Goal: Task Accomplishment & Management: Complete application form

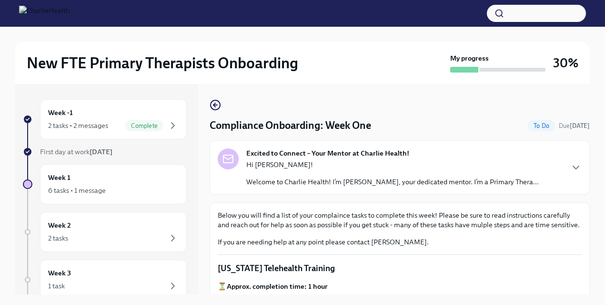
scroll to position [576, 0]
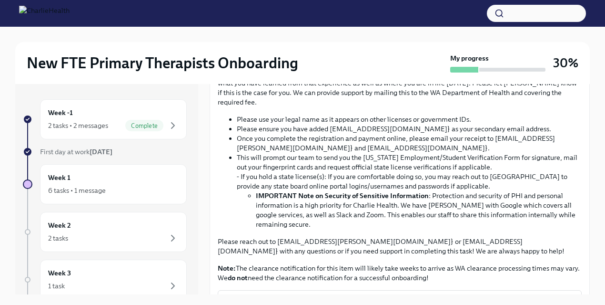
click at [0, 0] on input "Upload CPR/First Aid Training Certificate" at bounding box center [0, 0] width 0 height 0
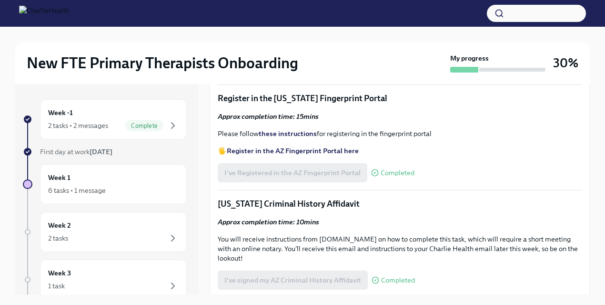
scroll to position [993, 0]
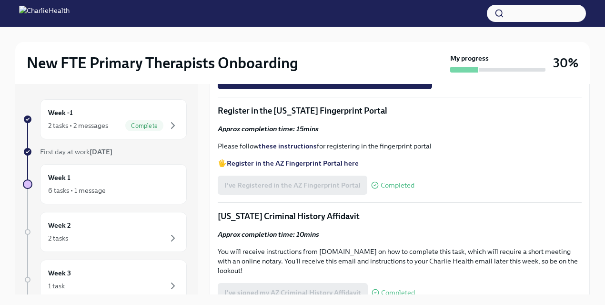
scroll to position [1051, 0]
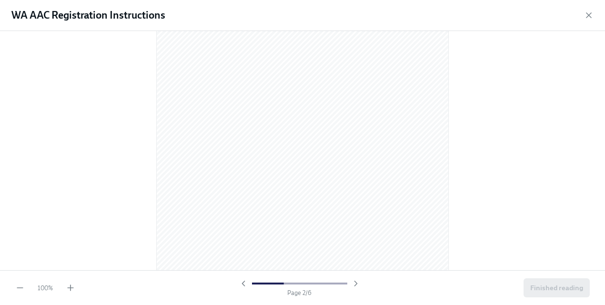
scroll to position [467, 0]
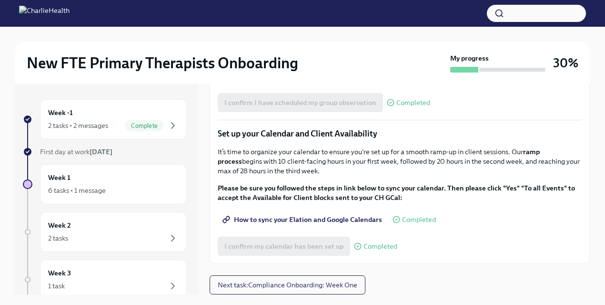
scroll to position [16, 0]
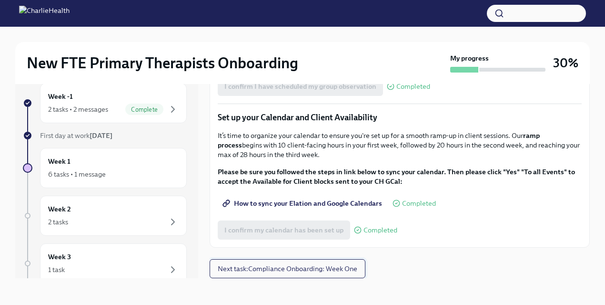
click at [244, 262] on button "Next task : Compliance Onboarding: Week One" at bounding box center [288, 268] width 156 height 19
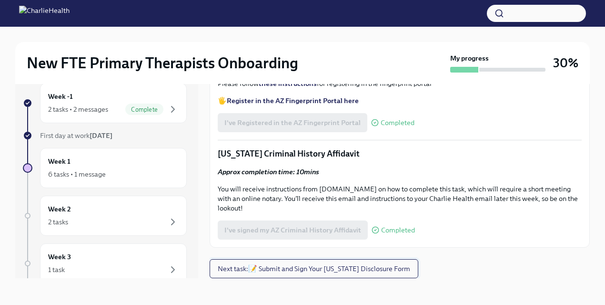
scroll to position [1066, 0]
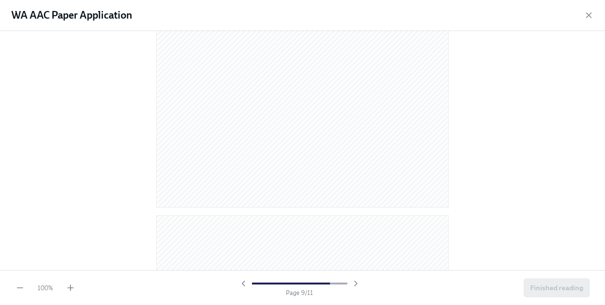
scroll to position [4016, 0]
click at [546, 287] on span "Finished reading" at bounding box center [557, 288] width 53 height 10
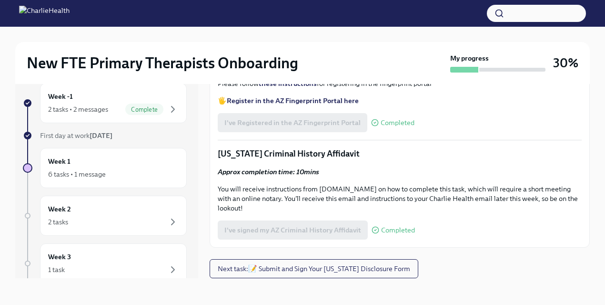
click at [411, 22] on span "I've completed the WA Affiliated Agency Counselor Registration" at bounding box center [325, 17] width 201 height 10
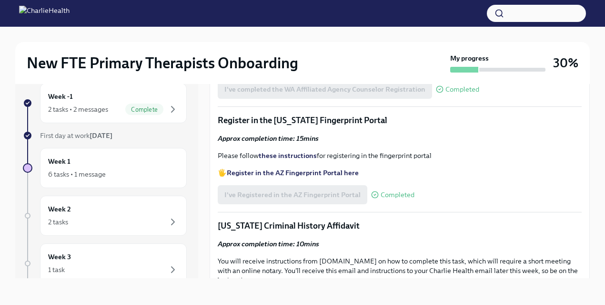
scroll to position [901, 0]
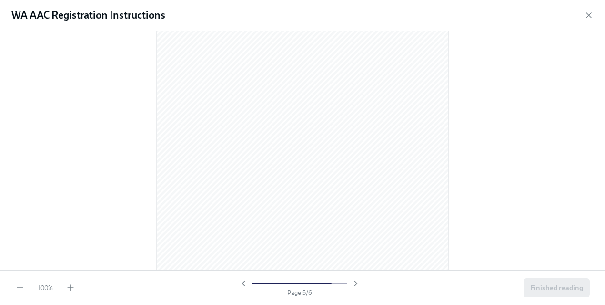
scroll to position [2086, 0]
click at [553, 286] on span "Finished reading" at bounding box center [557, 288] width 53 height 10
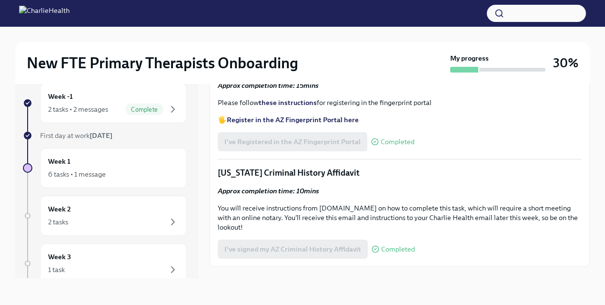
scroll to position [1011, 0]
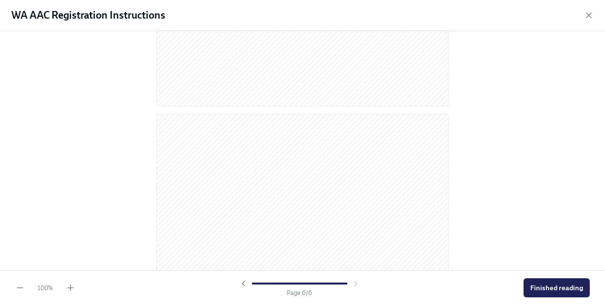
scroll to position [2086, 0]
click at [554, 287] on span "Finished reading" at bounding box center [557, 288] width 53 height 10
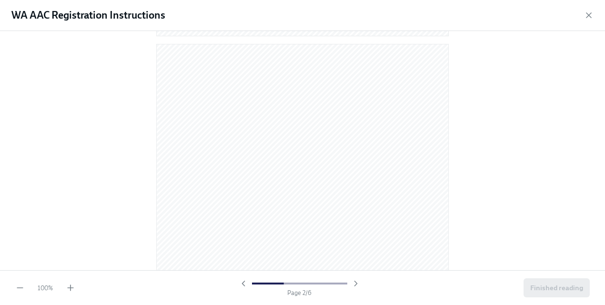
scroll to position [390, 0]
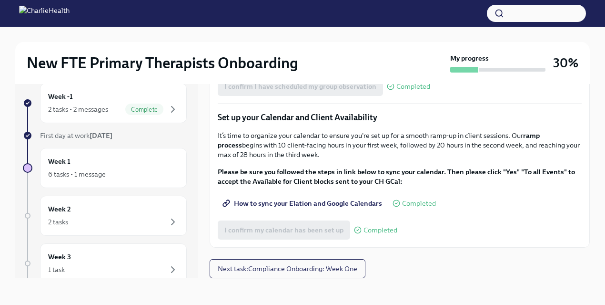
scroll to position [1382, 0]
click at [255, 271] on span "Next task : Compliance Onboarding: Week One" at bounding box center [288, 269] width 140 height 10
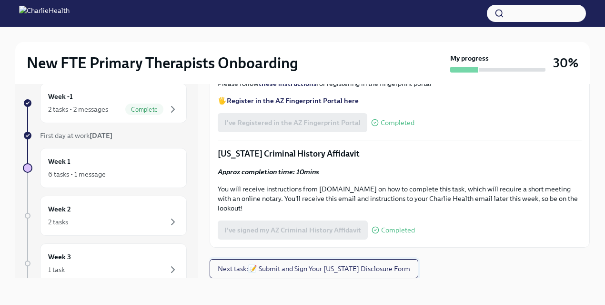
scroll to position [1124, 0]
click at [290, 27] on div "I've completed the WA Affiliated Agency Counselor Registration Completed" at bounding box center [349, 17] width 262 height 19
click at [289, 270] on span "Next task : 📝 Submit and Sign Your Utah Disclosure Form" at bounding box center [314, 269] width 193 height 10
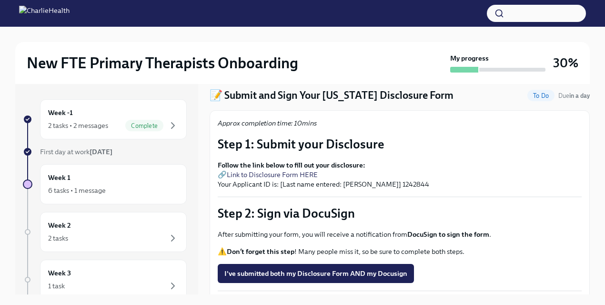
scroll to position [72, 0]
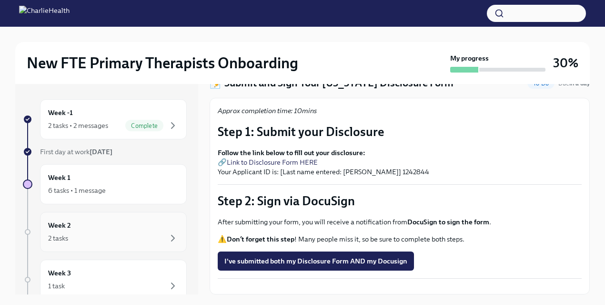
click at [64, 228] on h6 "Week 2" at bounding box center [59, 225] width 23 height 10
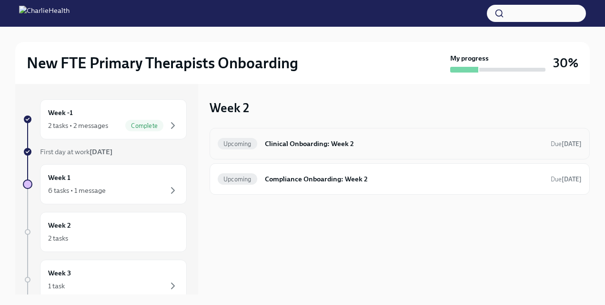
click at [266, 144] on h6 "Clinical Onboarding: Week 2" at bounding box center [404, 143] width 278 height 10
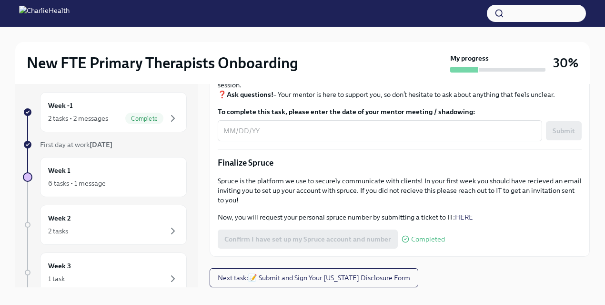
scroll to position [16, 0]
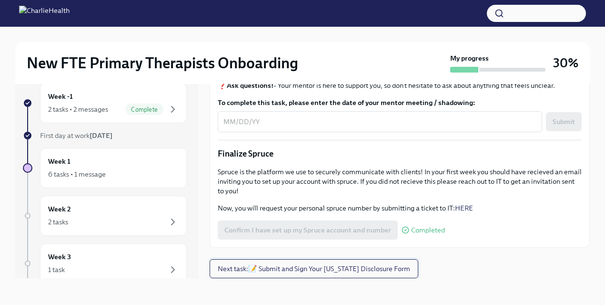
click at [257, 273] on span "Next task : 📝 Submit and Sign Your Utah Disclosure Form" at bounding box center [314, 269] width 193 height 10
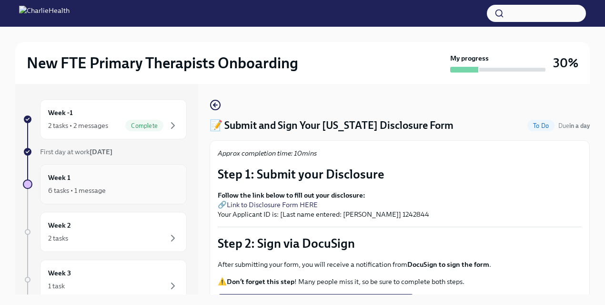
click at [145, 185] on div "6 tasks • 1 message" at bounding box center [113, 189] width 131 height 11
